Goal: Information Seeking & Learning: Learn about a topic

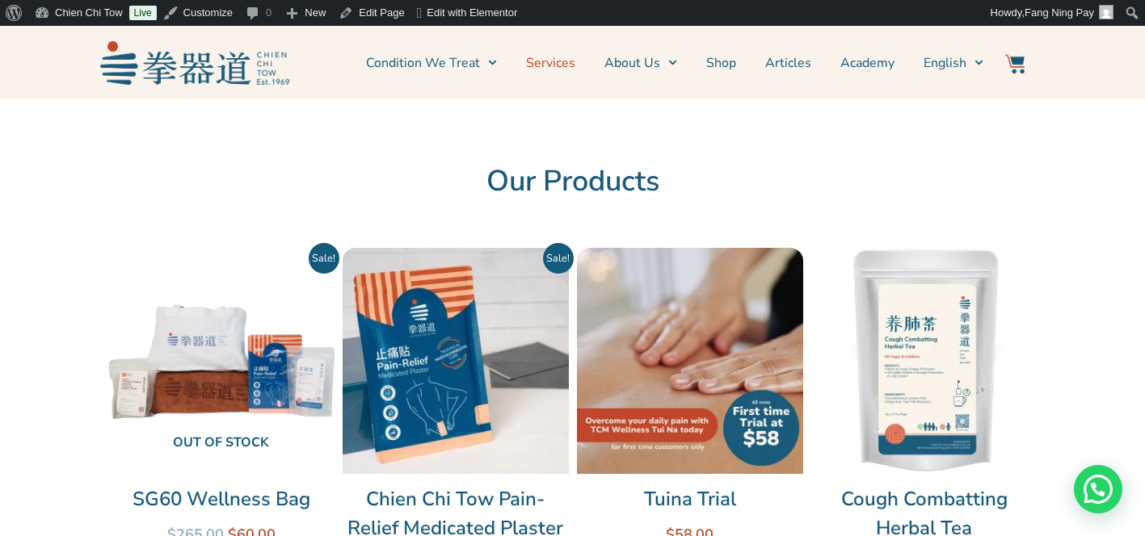
scroll to position [347, 0]
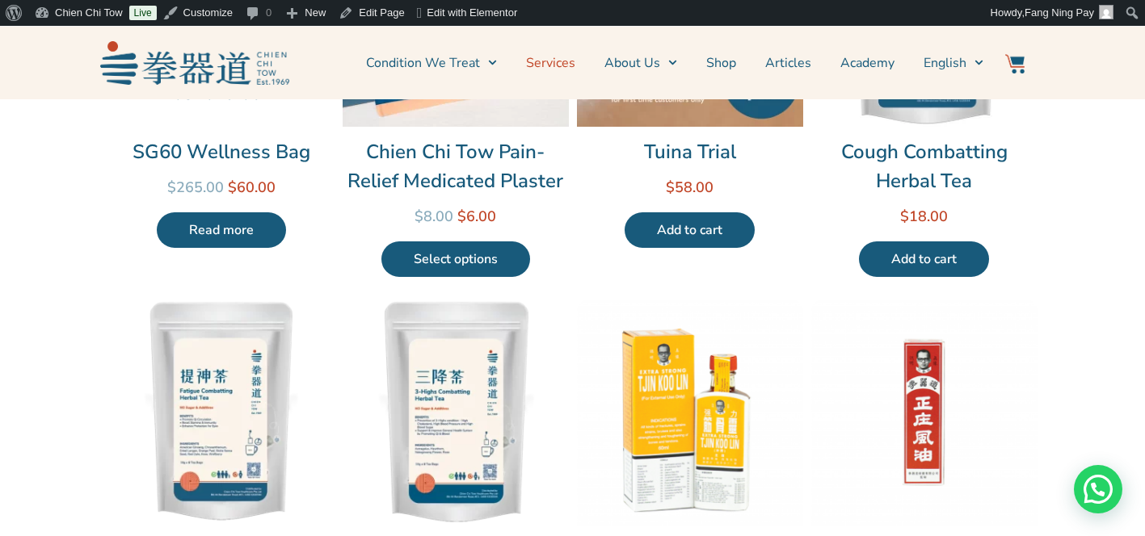
click at [561, 59] on link "Services" at bounding box center [550, 63] width 49 height 40
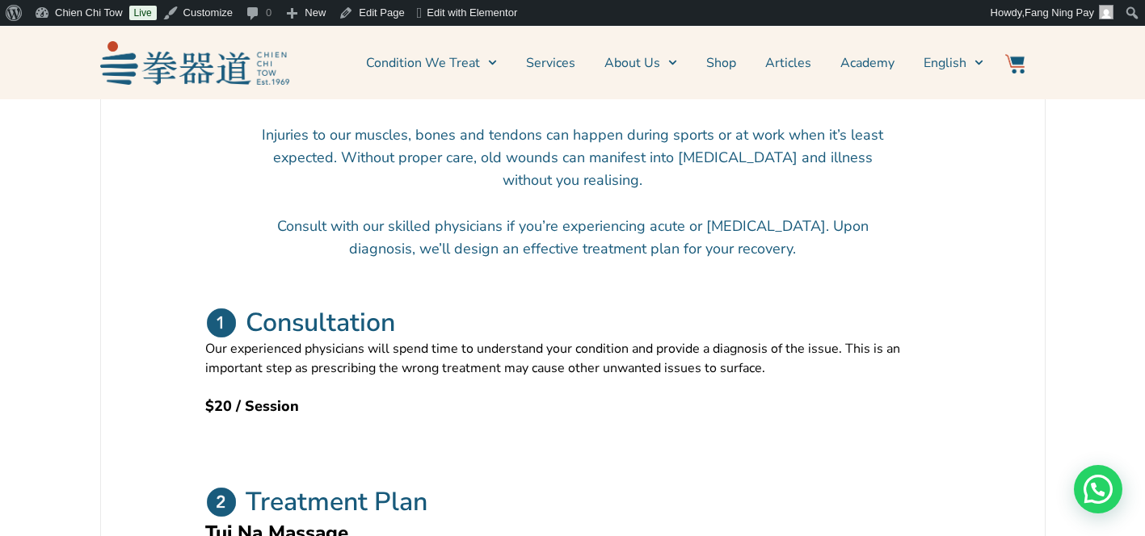
scroll to position [572, 0]
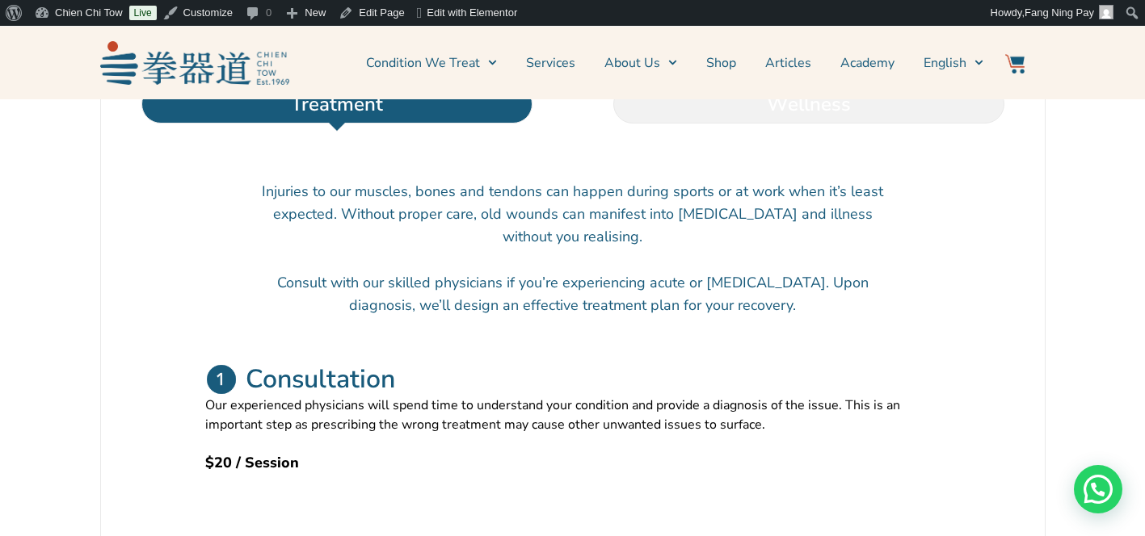
click at [799, 124] on li "Wellness" at bounding box center [809, 104] width 472 height 39
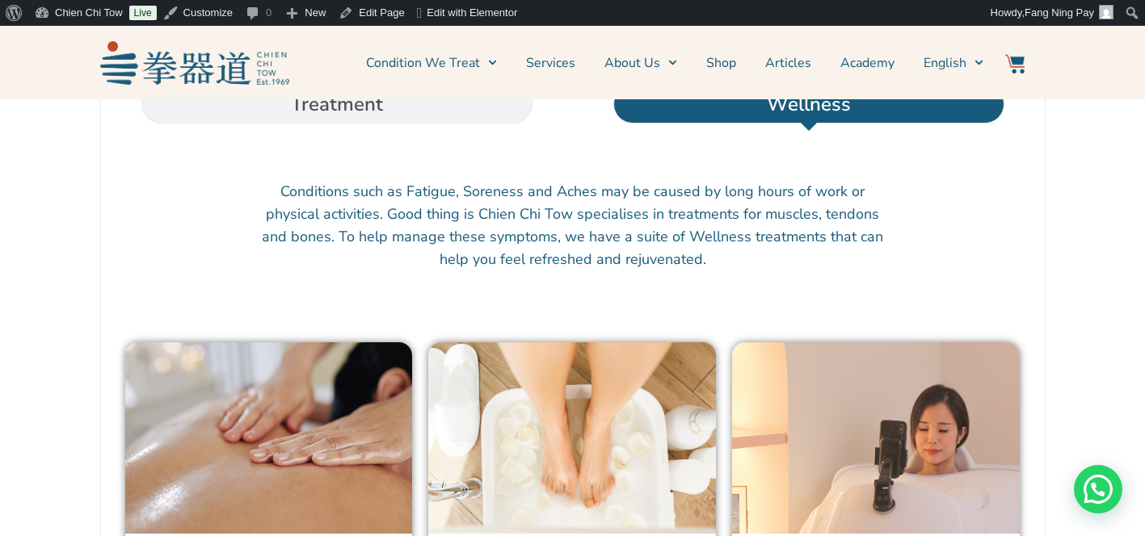
click at [328, 407] on img at bounding box center [269, 438] width 288 height 191
